Goal: Understand process/instructions

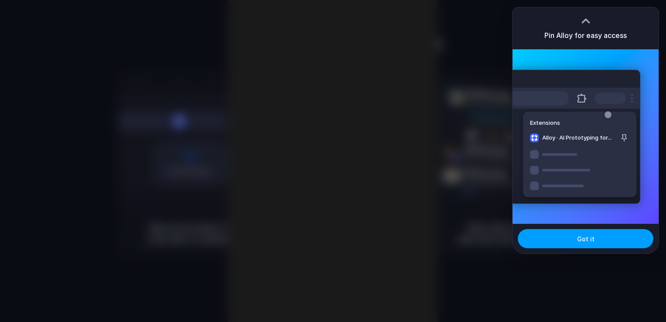
click at [572, 232] on button "Got it" at bounding box center [586, 238] width 136 height 19
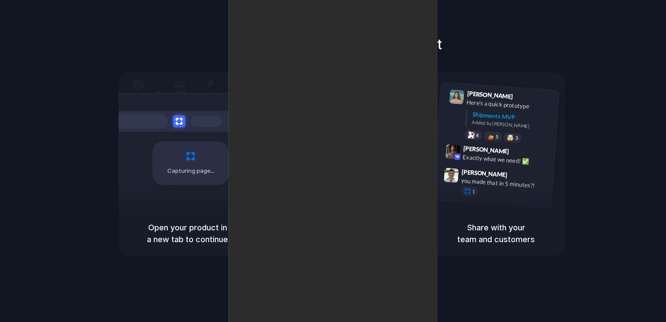
click at [469, 278] on div "Follow the instructions to start Capturing page Open your product in a new tab …" at bounding box center [342, 169] width 684 height 339
